Goal: Task Accomplishment & Management: Manage account settings

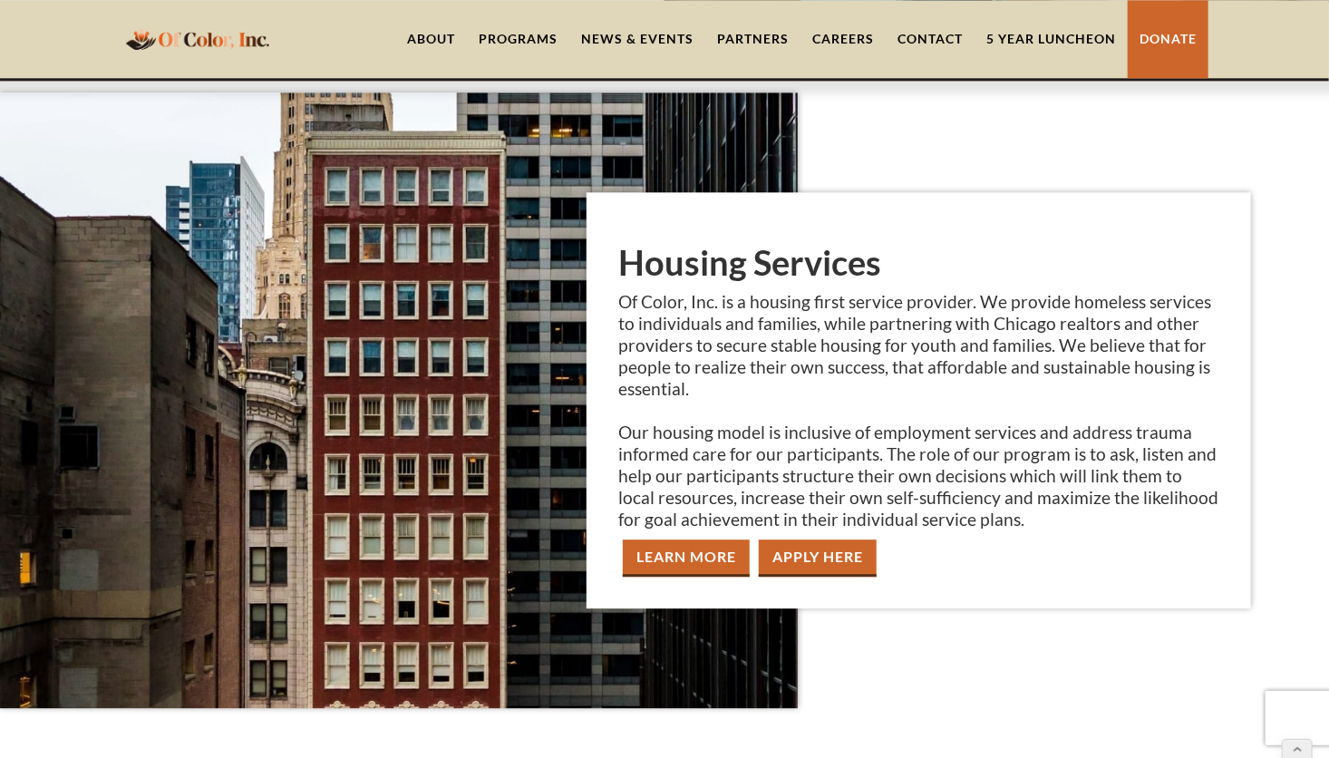
scroll to position [2085, 0]
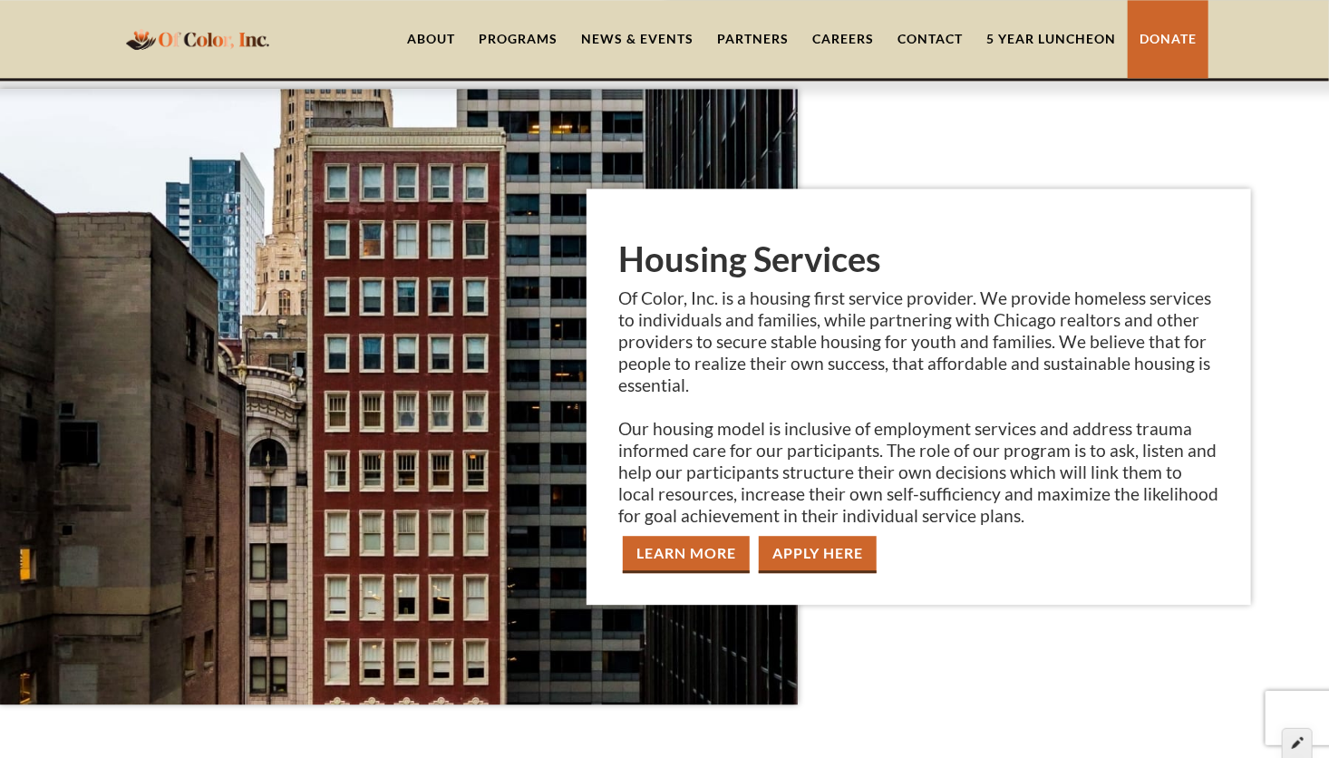
click at [1288, 740] on div at bounding box center [1297, 743] width 31 height 31
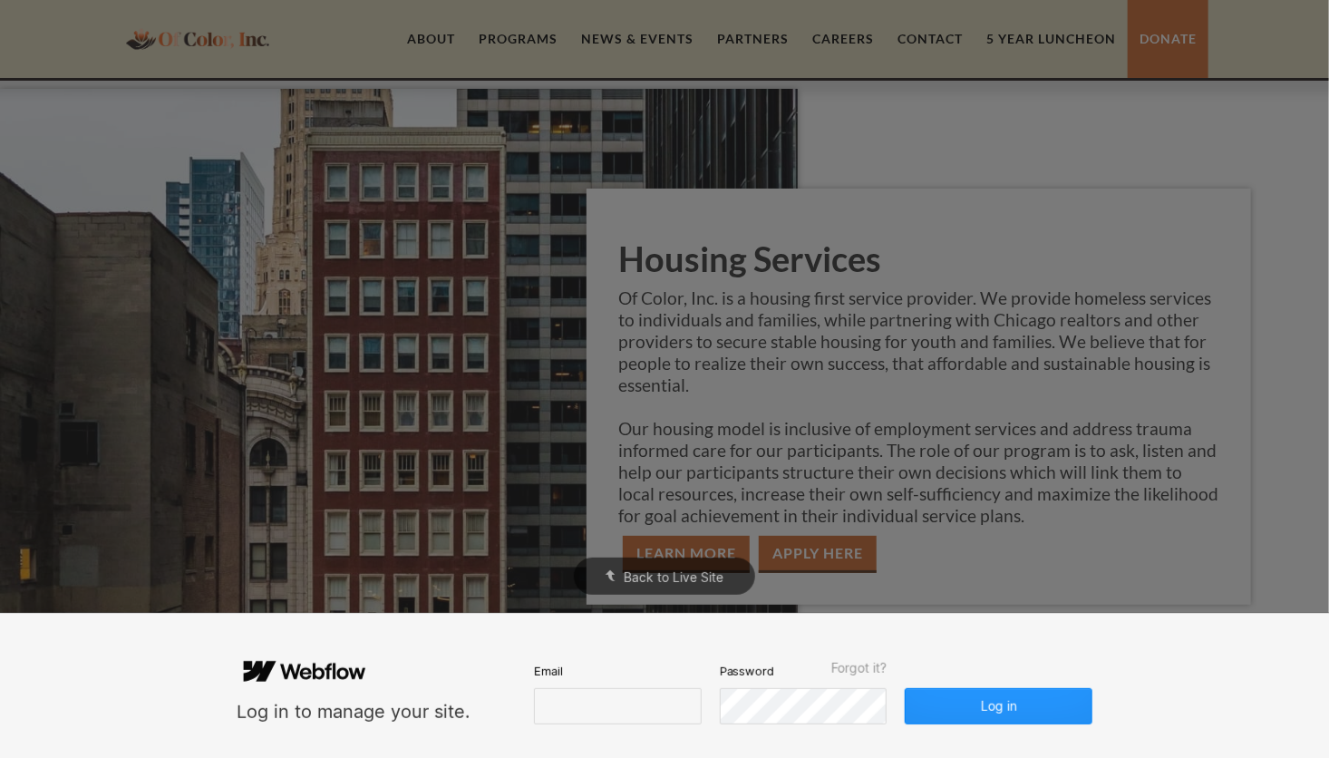
scroll to position [0, 0]
type input "[EMAIL_ADDRESS][DOMAIN_NAME]"
click at [1037, 709] on button "Log in" at bounding box center [999, 706] width 187 height 36
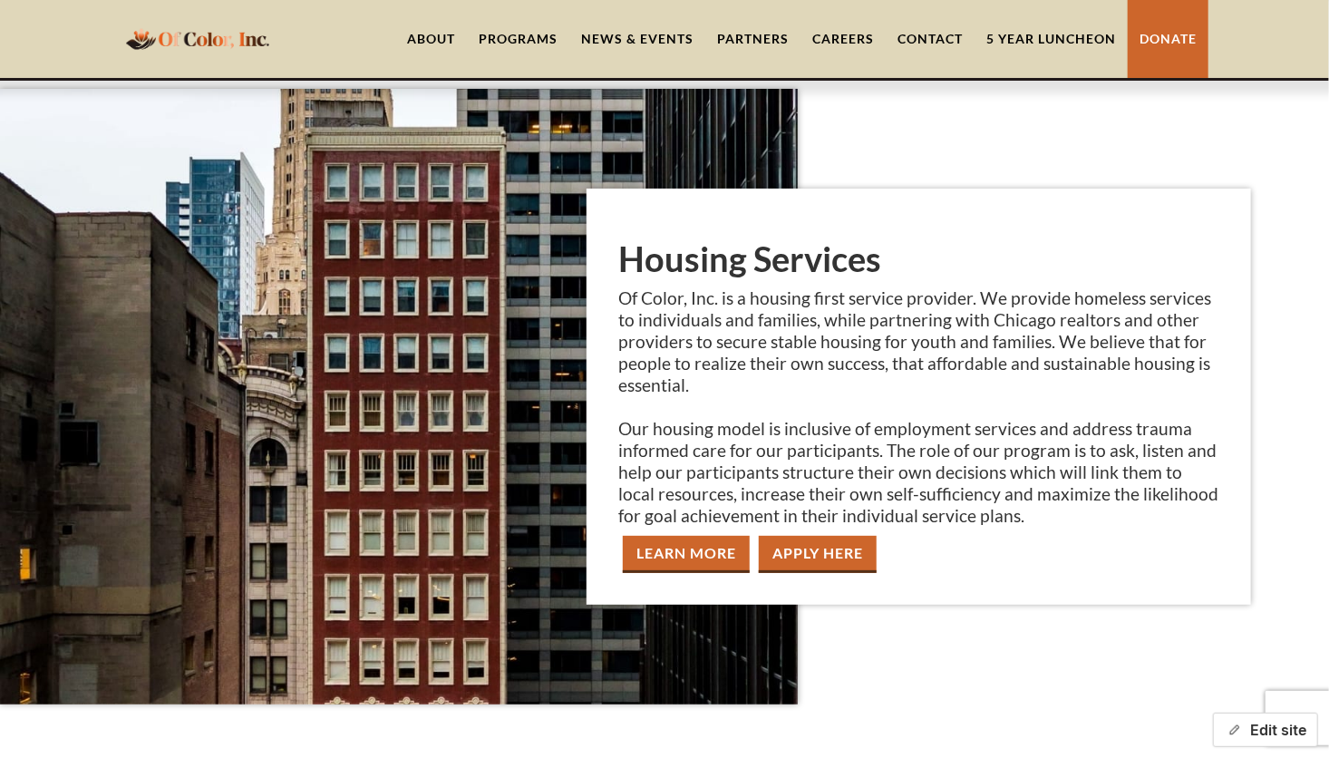
click at [1264, 728] on button "Edit site" at bounding box center [1265, 729] width 105 height 34
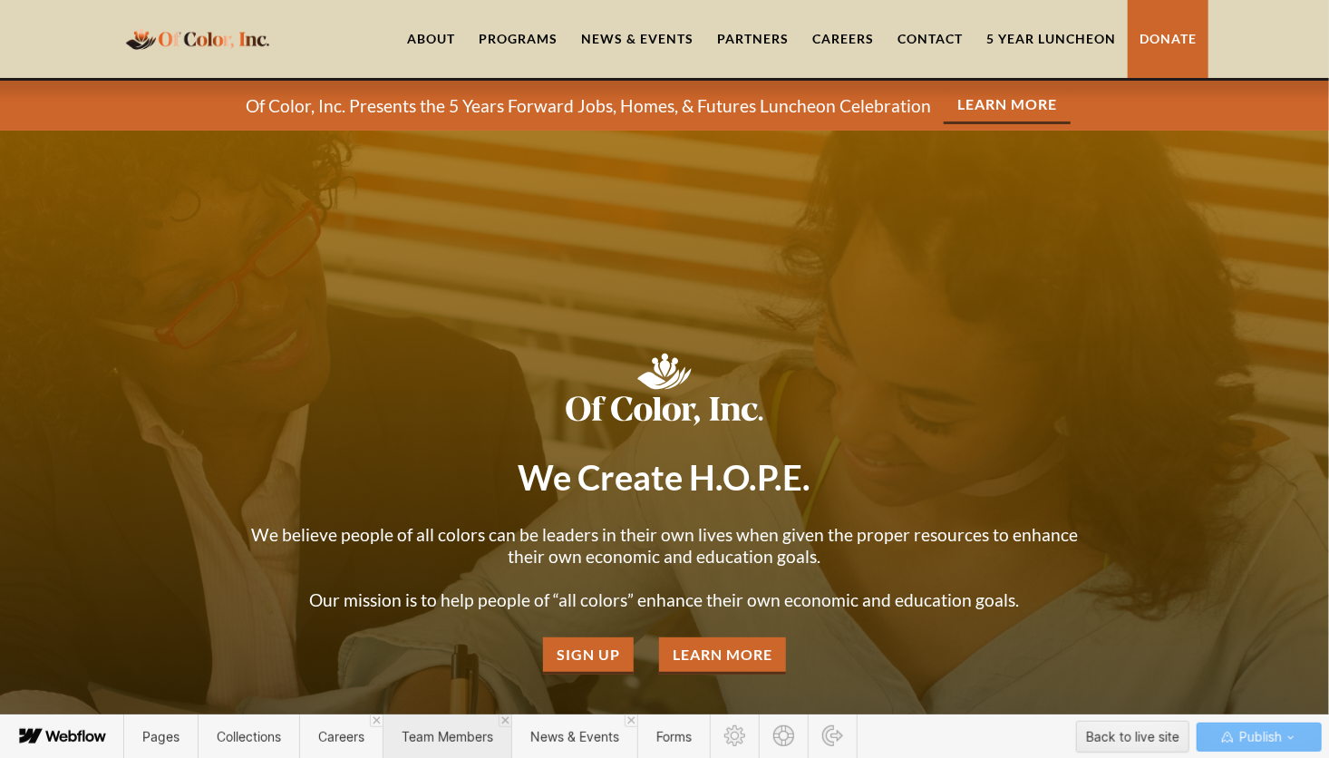
click at [431, 737] on span "Team Members" at bounding box center [448, 736] width 92 height 15
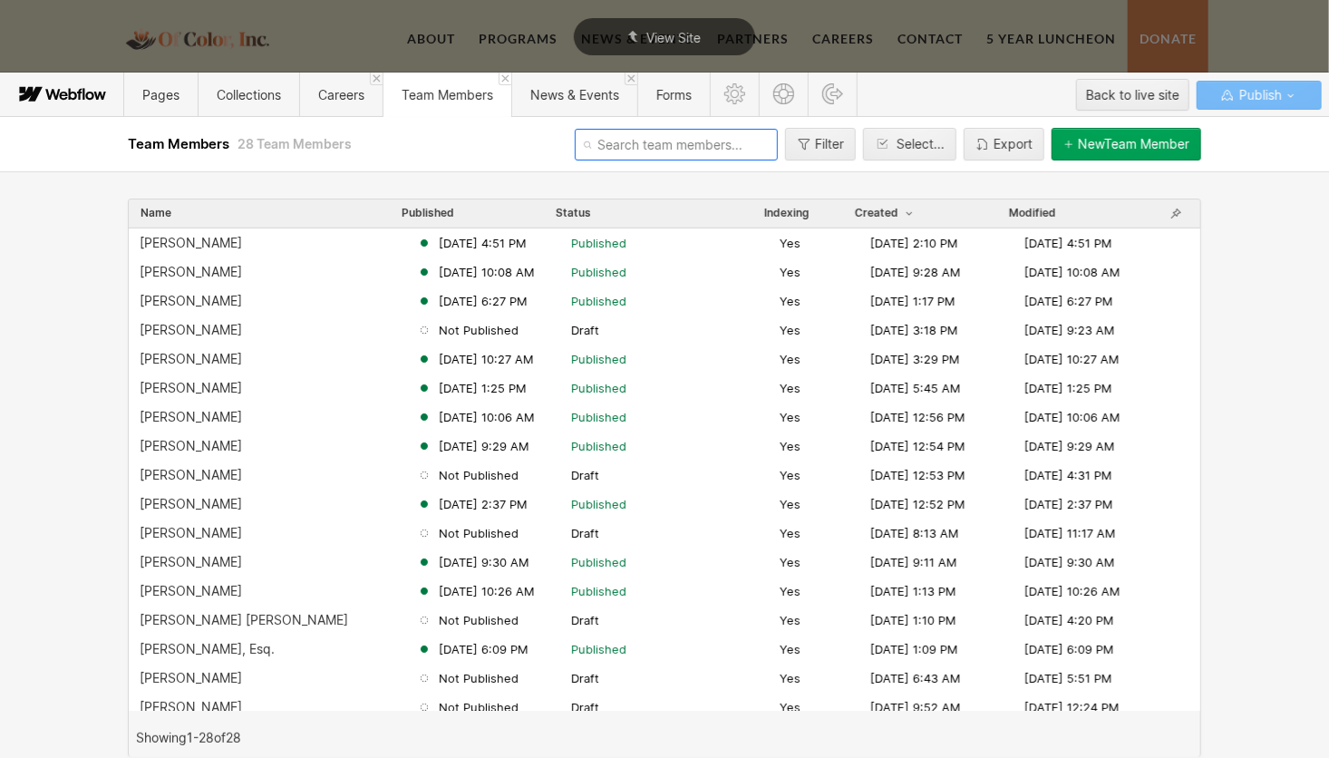
click at [690, 149] on input "text" at bounding box center [676, 145] width 203 height 32
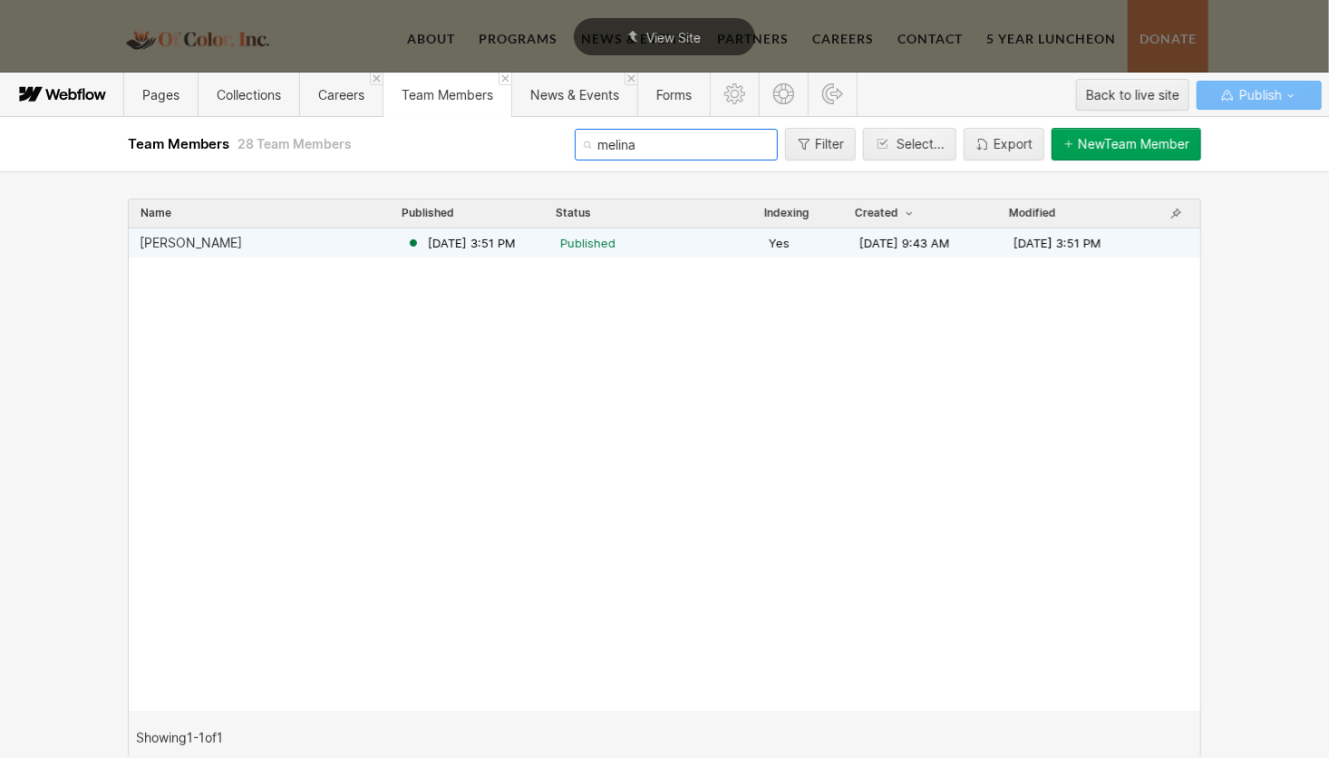
type input "melina"
click at [229, 236] on div "[PERSON_NAME]" at bounding box center [273, 243] width 267 height 15
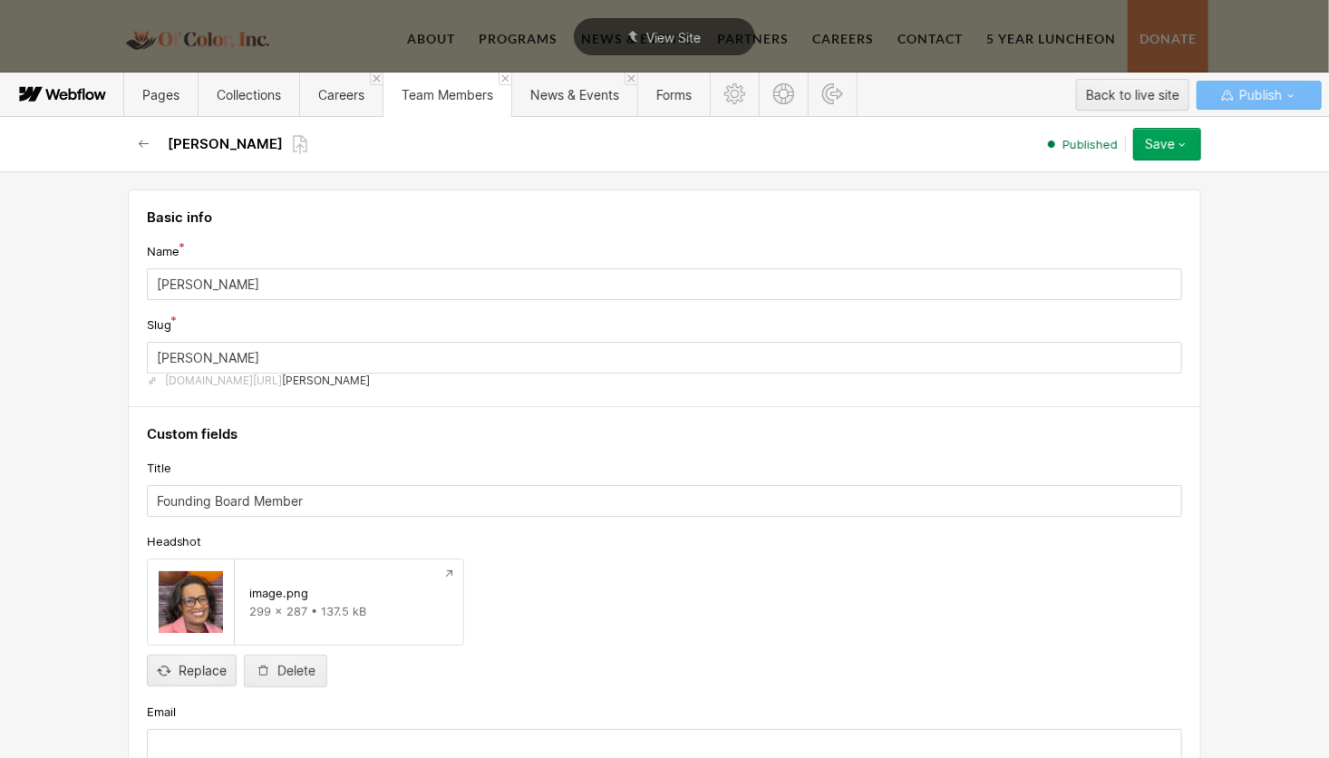
click at [229, 236] on div "Basic info Name [PERSON_NAME] Slug [PERSON_NAME] [DOMAIN_NAME][URL] [PERSON_NAM…" at bounding box center [664, 298] width 1073 height 218
click at [186, 674] on input "file" at bounding box center [192, 655] width 88 height 60
type input "C:\fakepath\img_cb20b7f39595b2e34b11674a43ea5ab8.png"
click at [1178, 141] on icon "button" at bounding box center [1182, 144] width 15 height 15
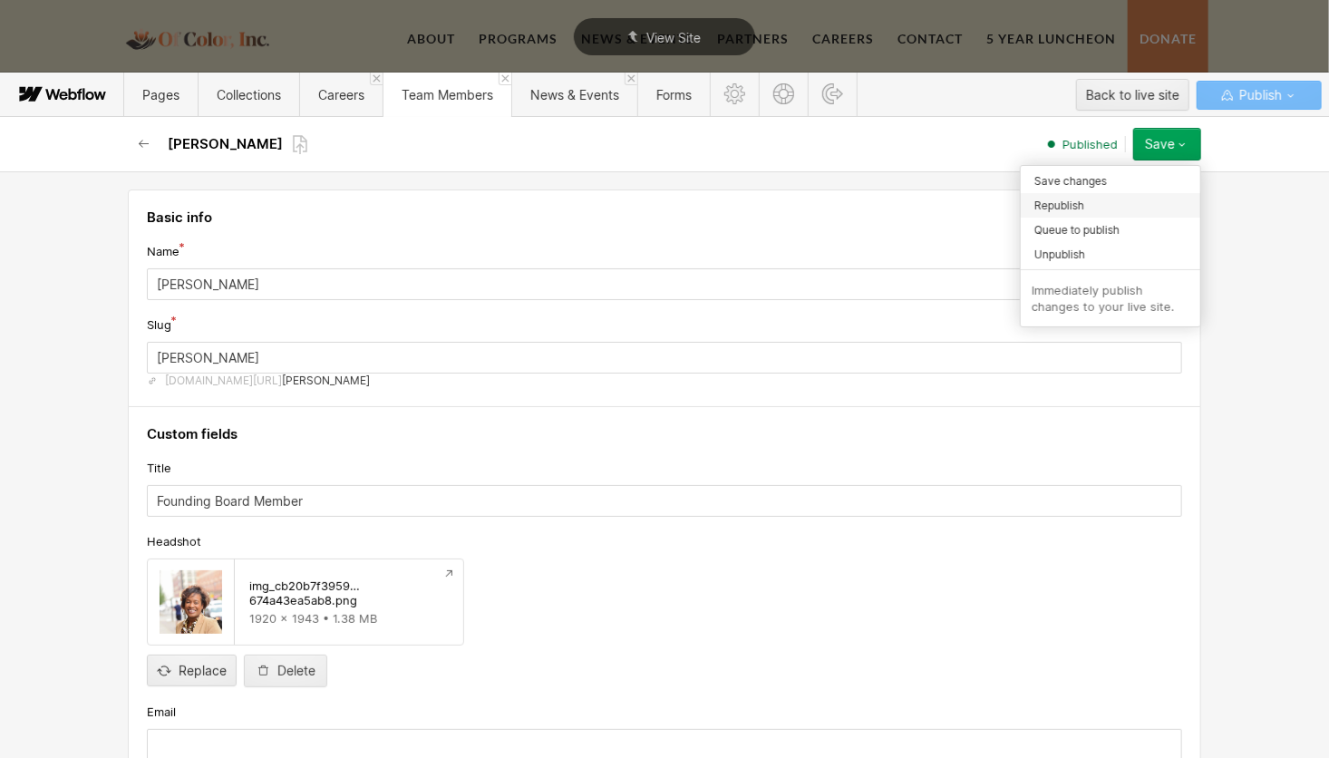
click at [1061, 207] on span "Republish" at bounding box center [1059, 205] width 50 height 17
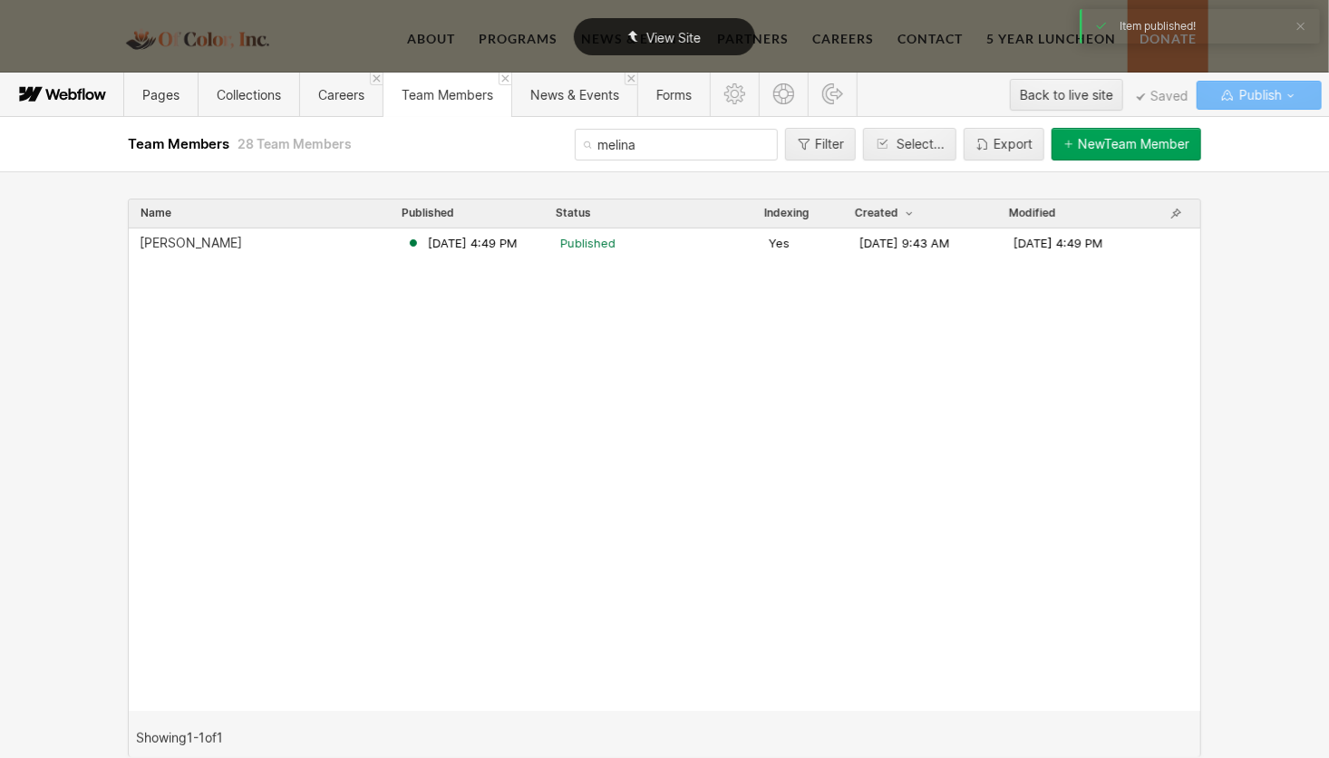
click at [668, 32] on span "View Site" at bounding box center [673, 37] width 54 height 15
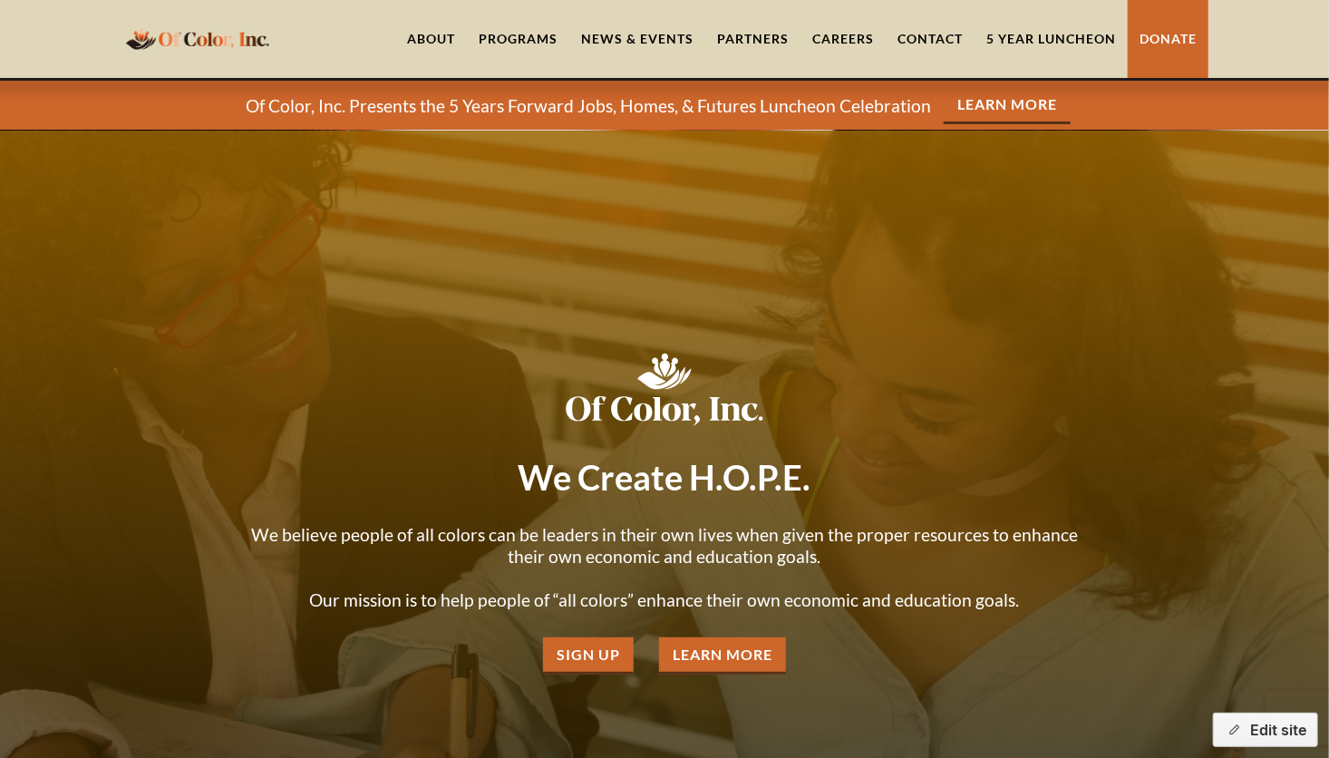
click at [442, 42] on link "About" at bounding box center [431, 39] width 72 height 78
